Goal: Information Seeking & Learning: Find specific page/section

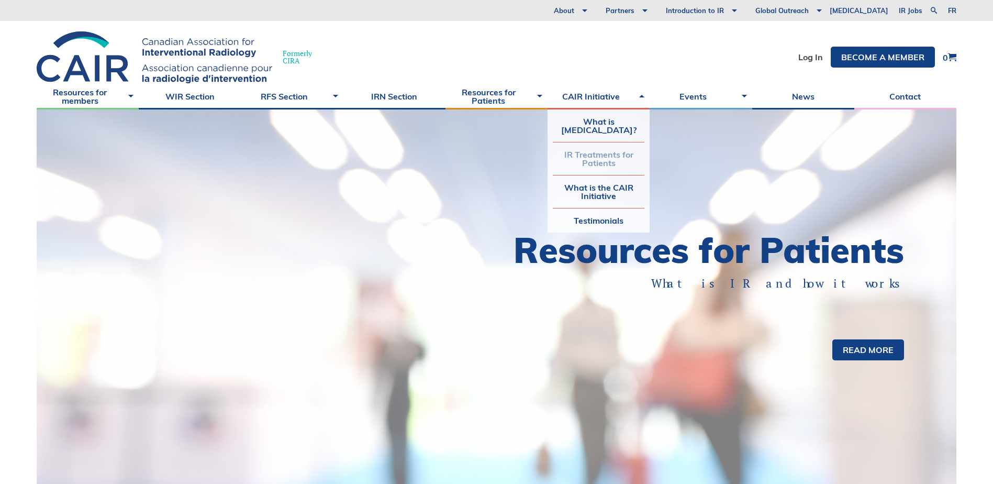
click at [596, 159] on link "IR Treatments for Patients" at bounding box center [599, 158] width 92 height 32
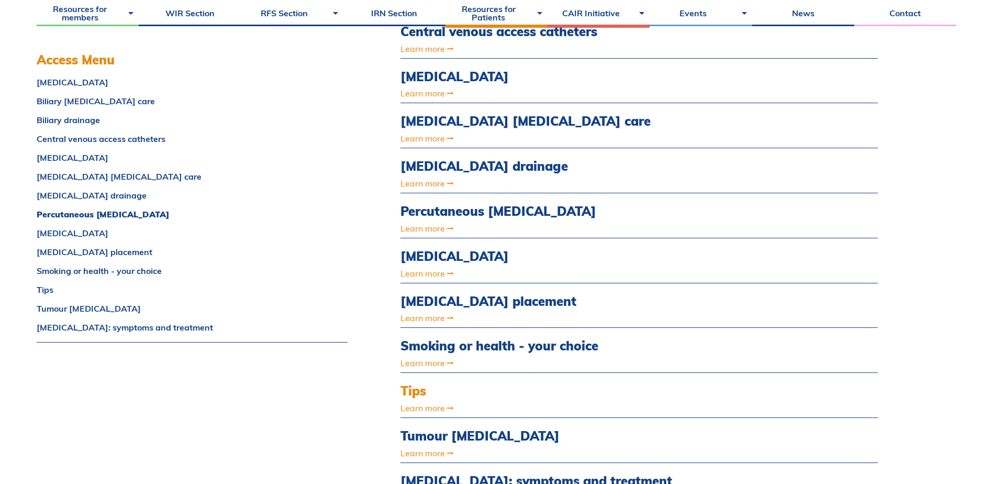
scroll to position [576, 0]
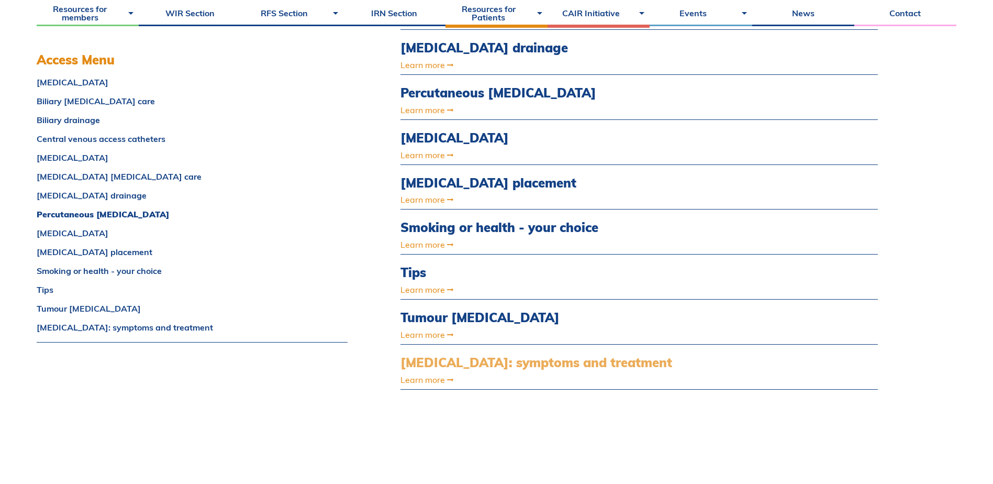
click at [458, 362] on link "Uterine fibroids: symptoms and treatment" at bounding box center [568, 362] width 334 height 15
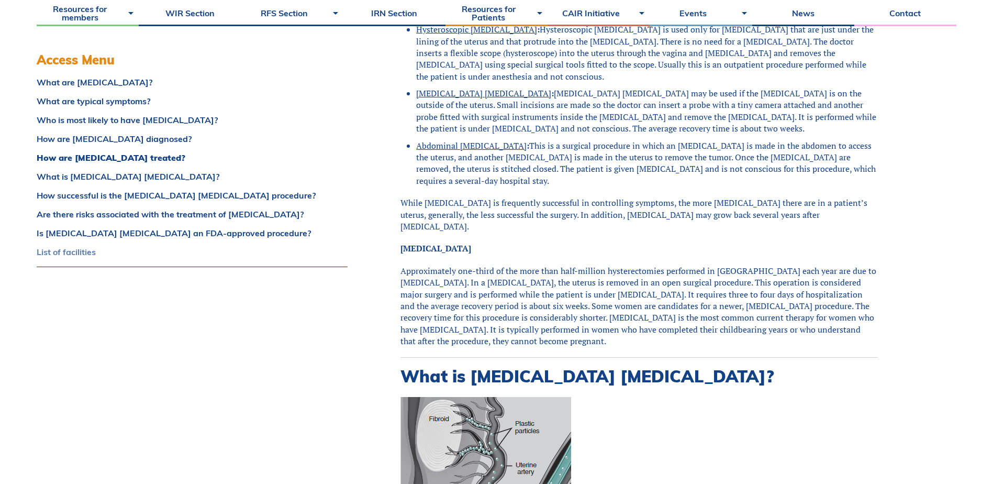
click at [72, 253] on link "List of facilities" at bounding box center [192, 252] width 311 height 8
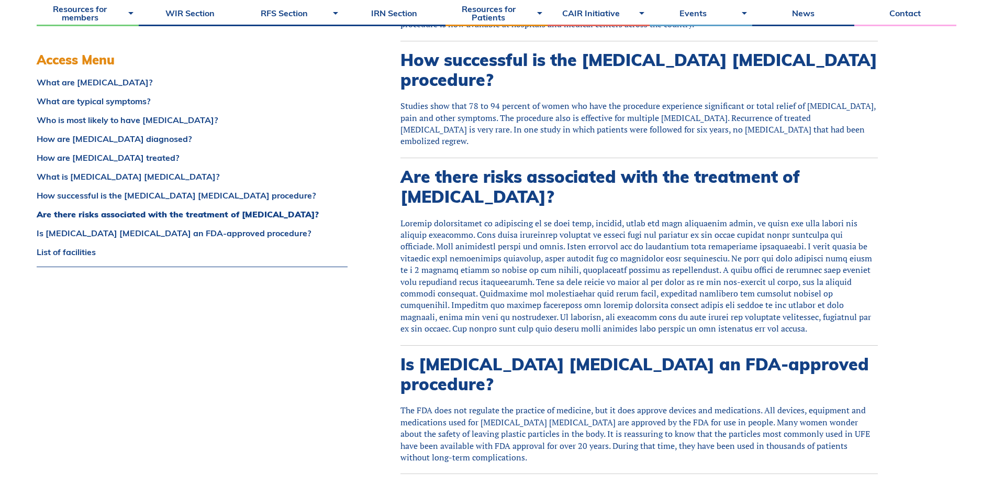
scroll to position [2690, 0]
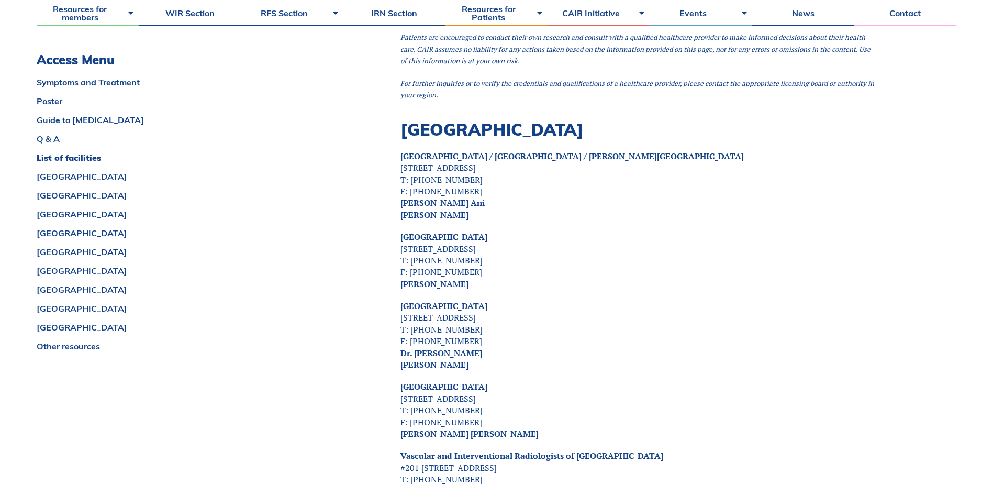
scroll to position [1938, 0]
